Goal: Find specific page/section

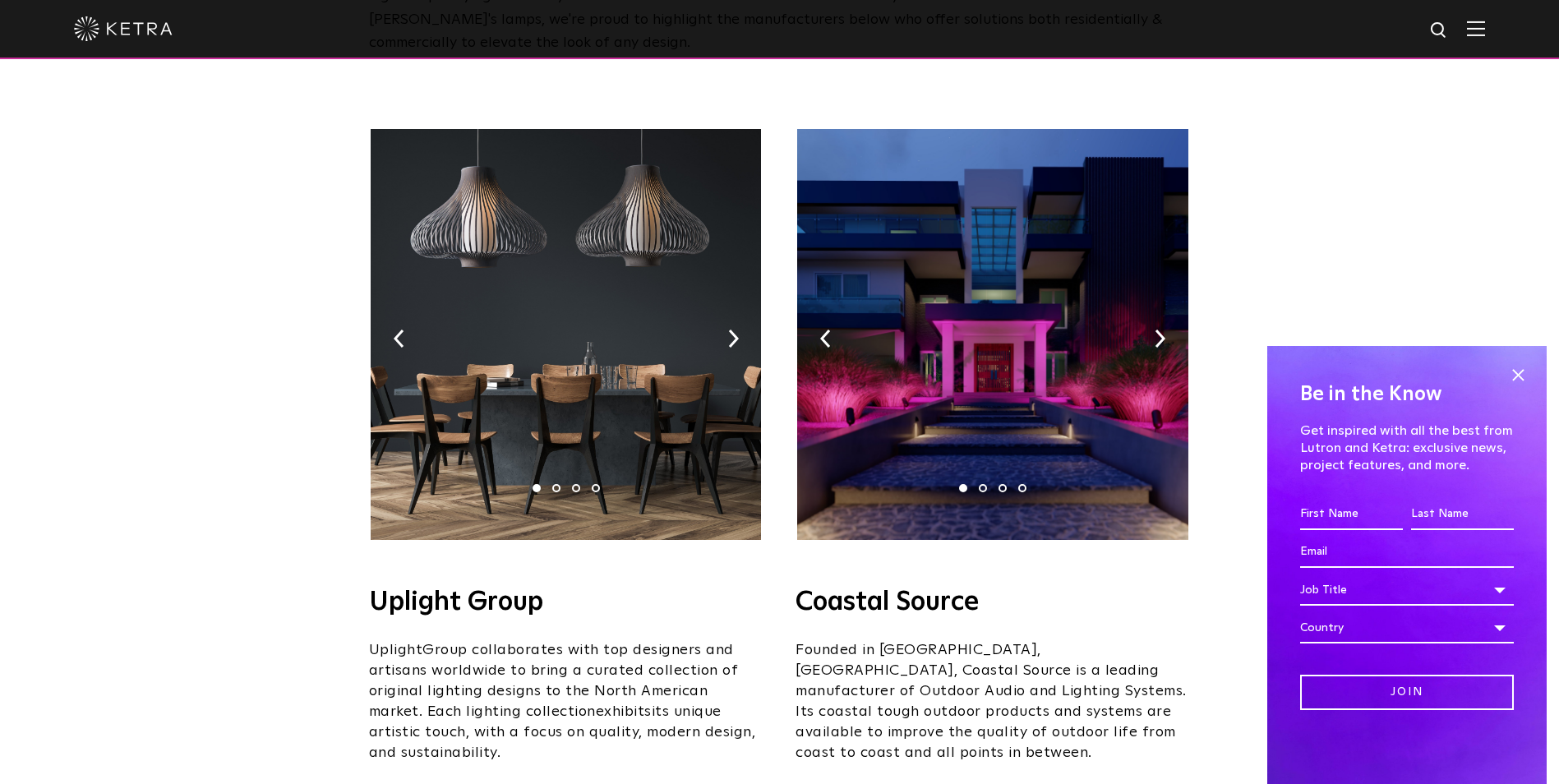
scroll to position [247, 0]
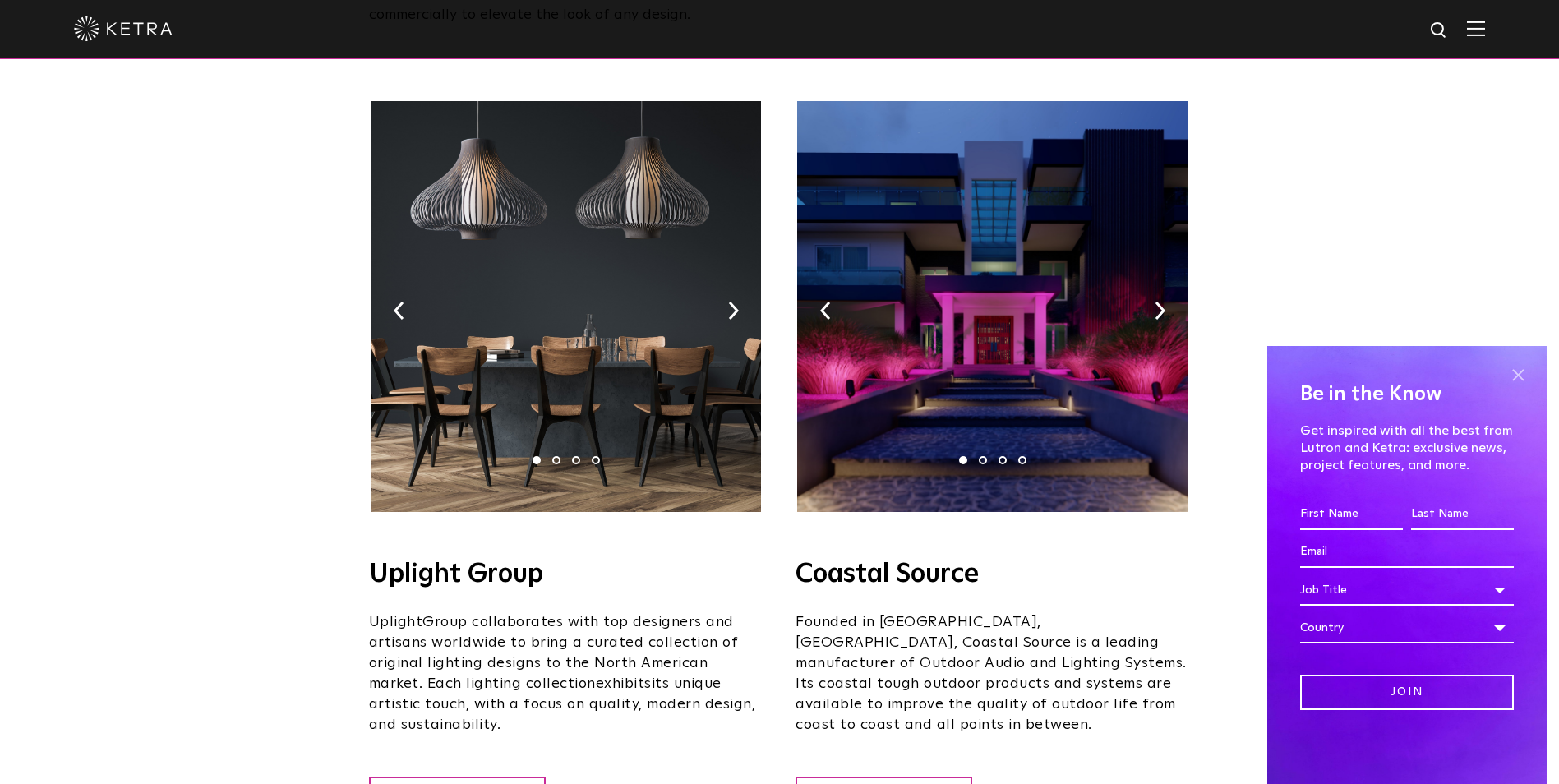
click at [1516, 371] on span at bounding box center [1517, 374] width 24 height 24
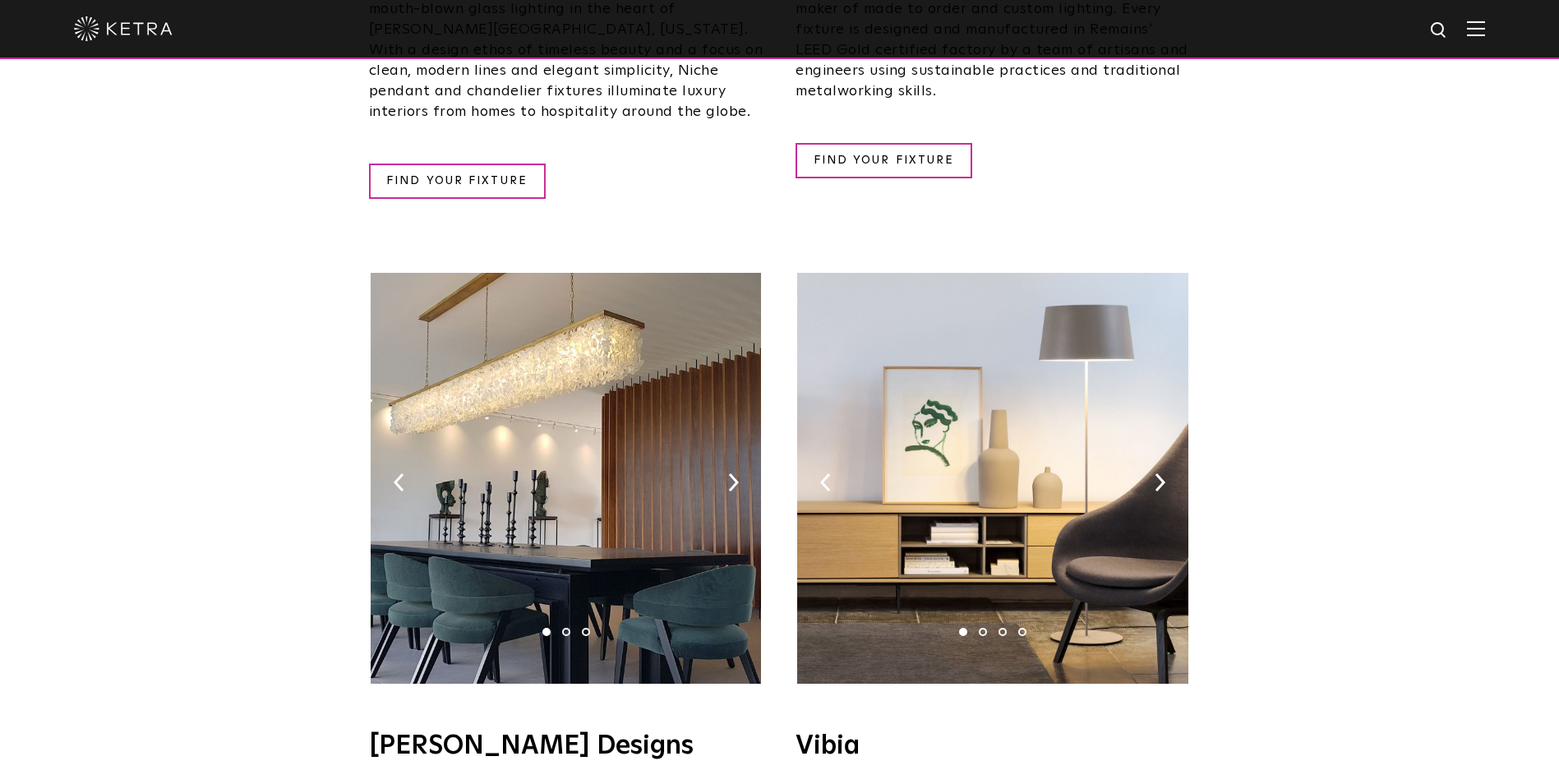
scroll to position [2466, 0]
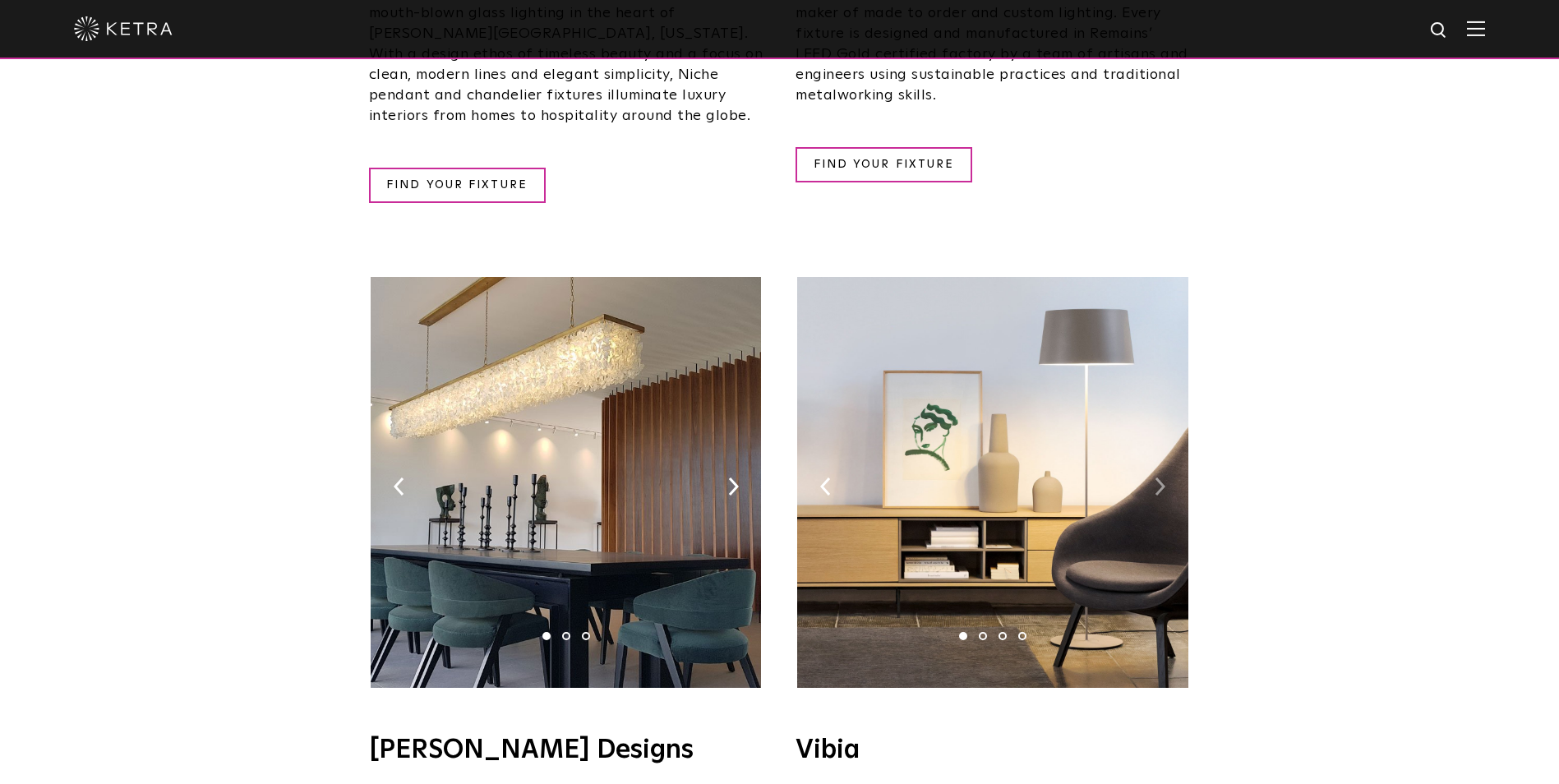
click at [1160, 478] on img at bounding box center [1160, 487] width 11 height 18
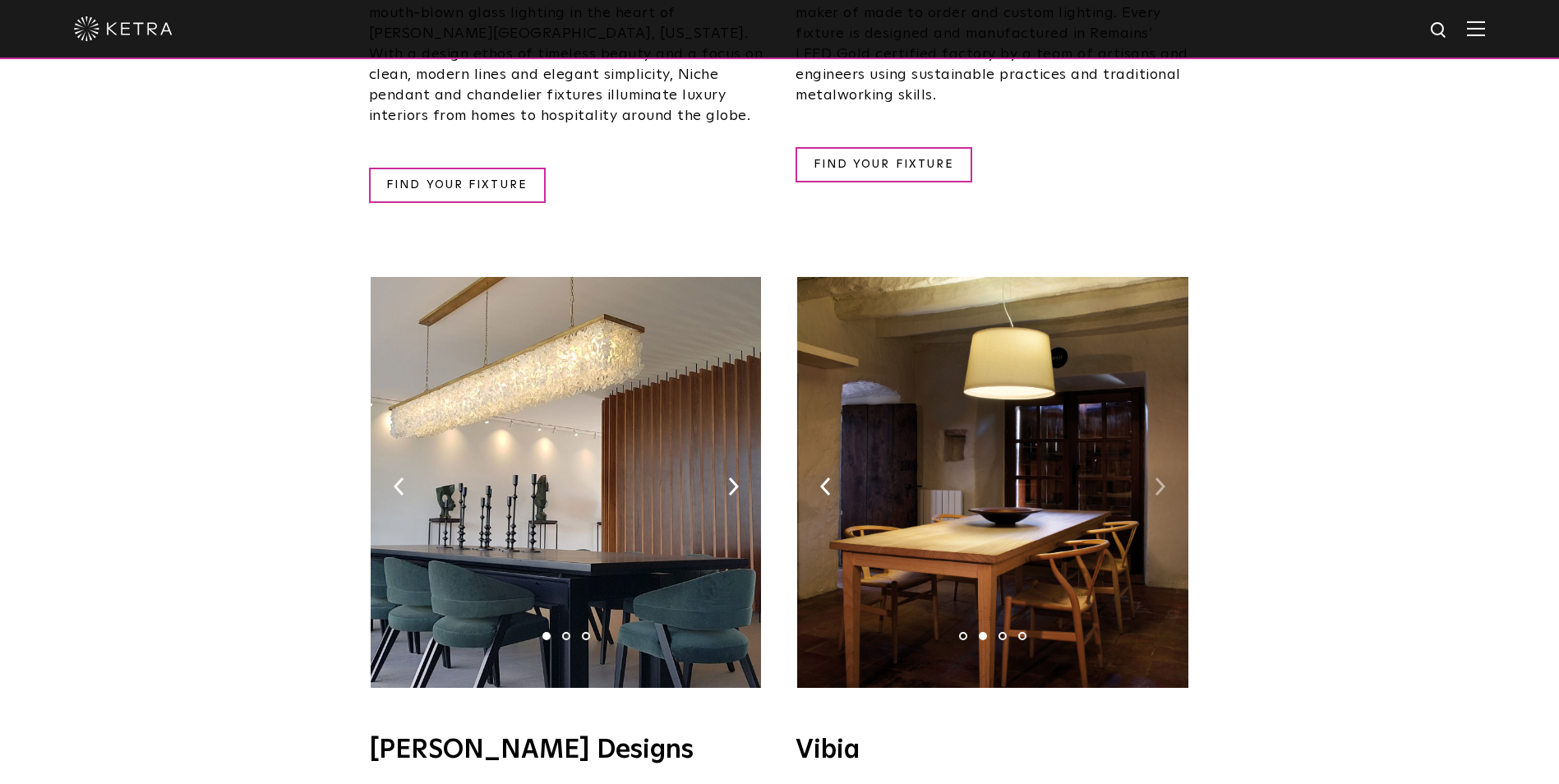
click at [1160, 478] on img at bounding box center [1160, 487] width 11 height 18
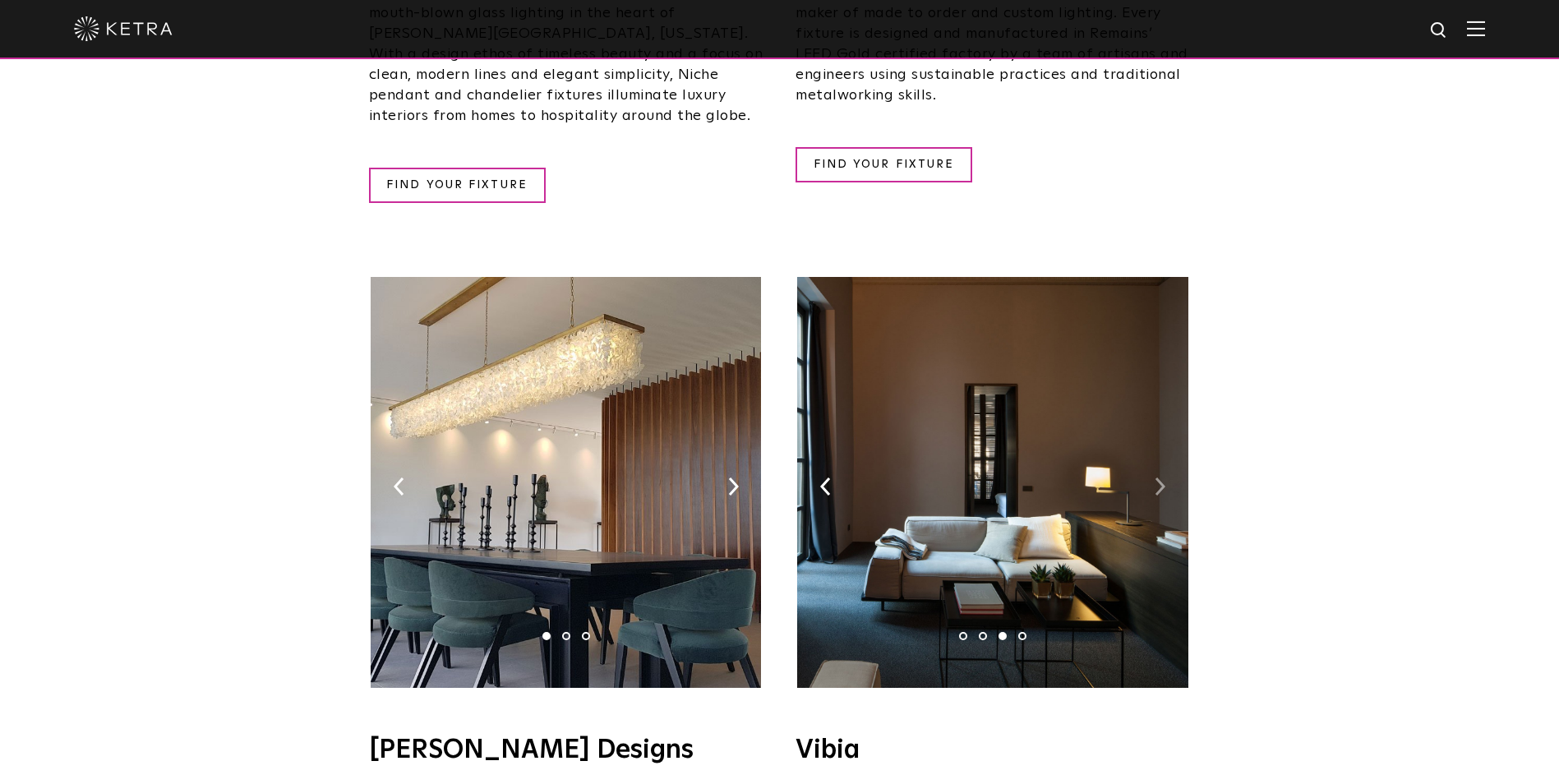
click at [1160, 478] on img at bounding box center [1160, 487] width 11 height 18
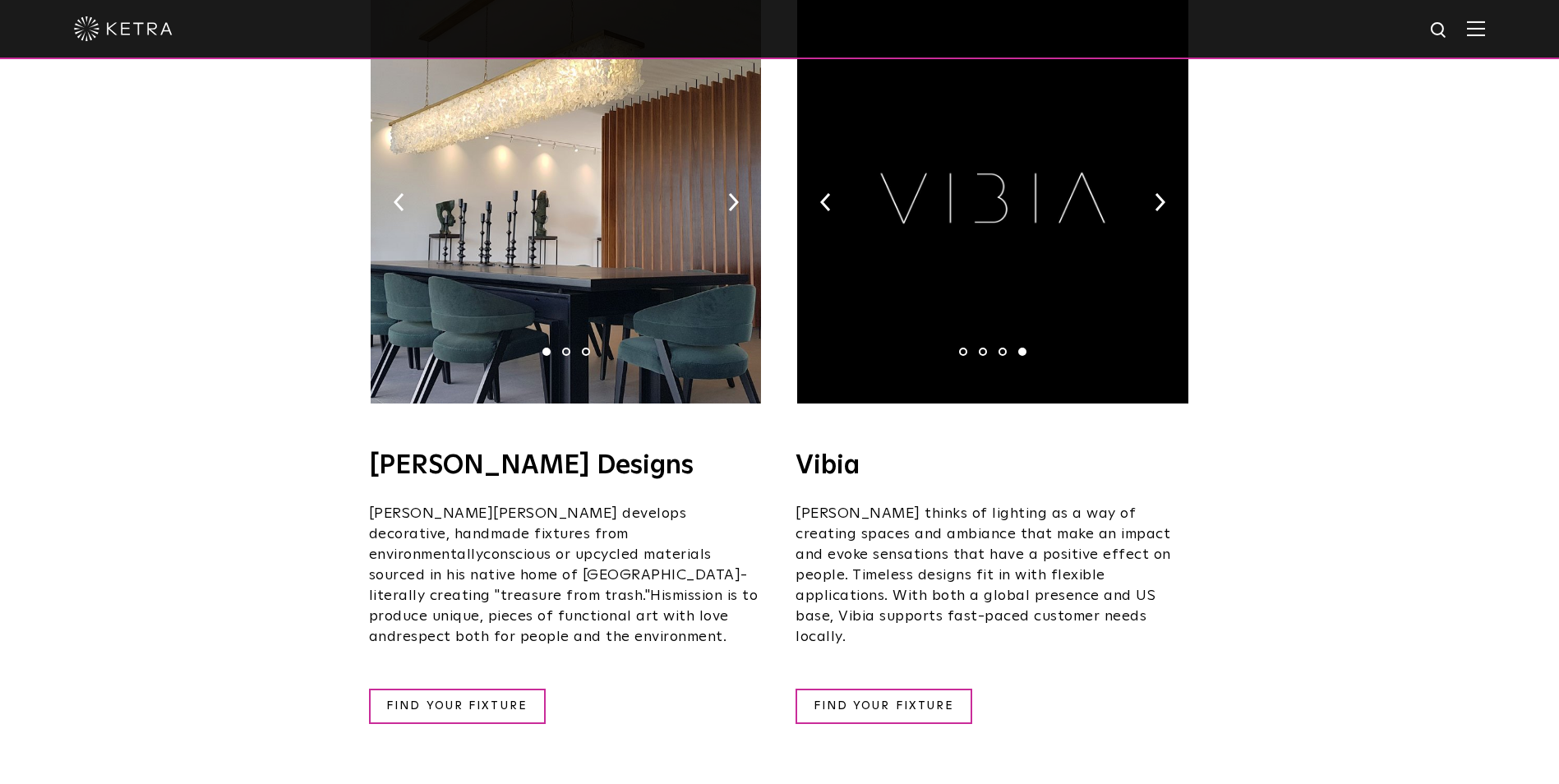
scroll to position [2877, 0]
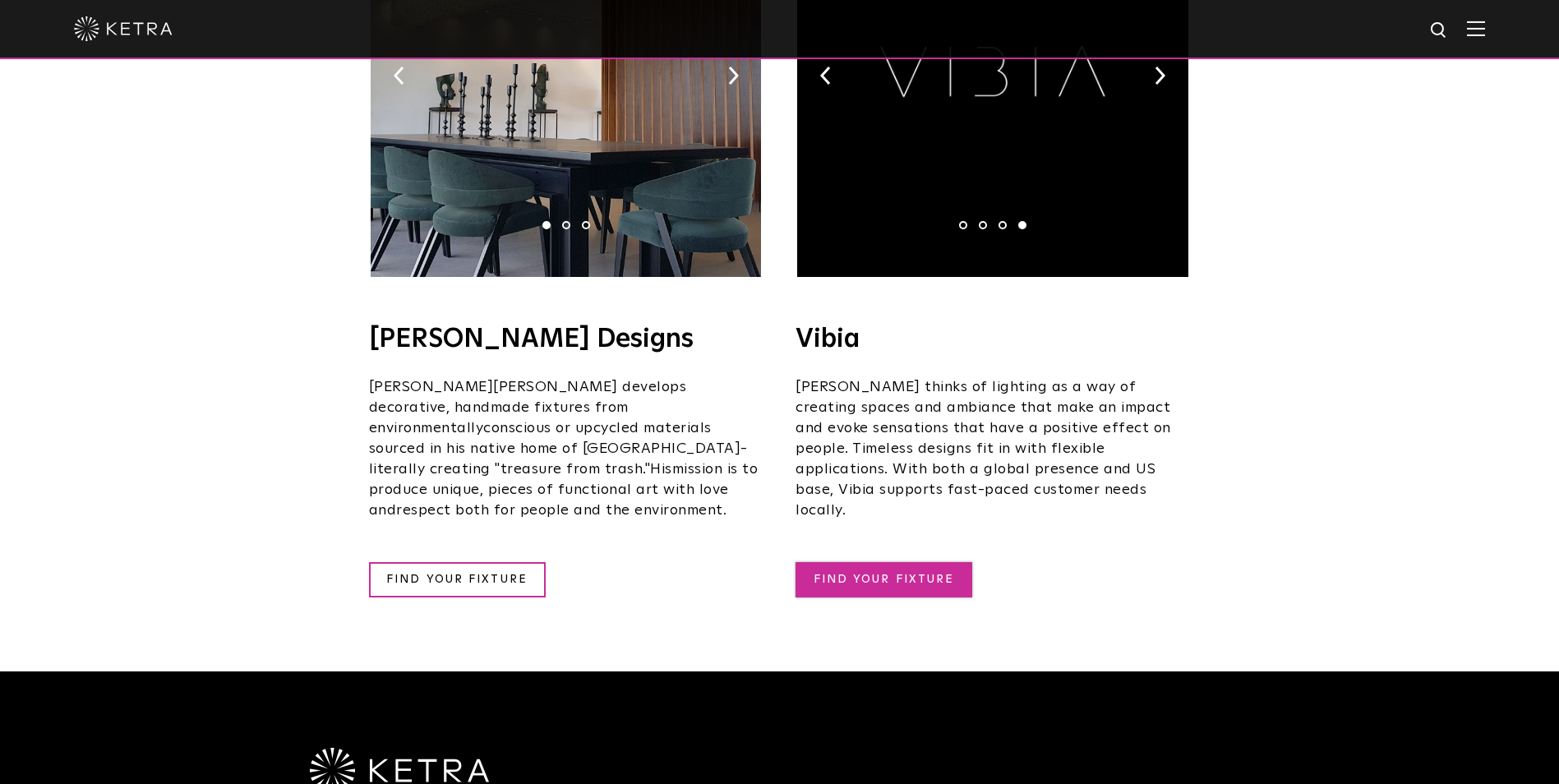
click at [904, 562] on link "FIND YOUR FIXTURE" at bounding box center [884, 580] width 177 height 35
